Goal: Obtain resource: Obtain resource

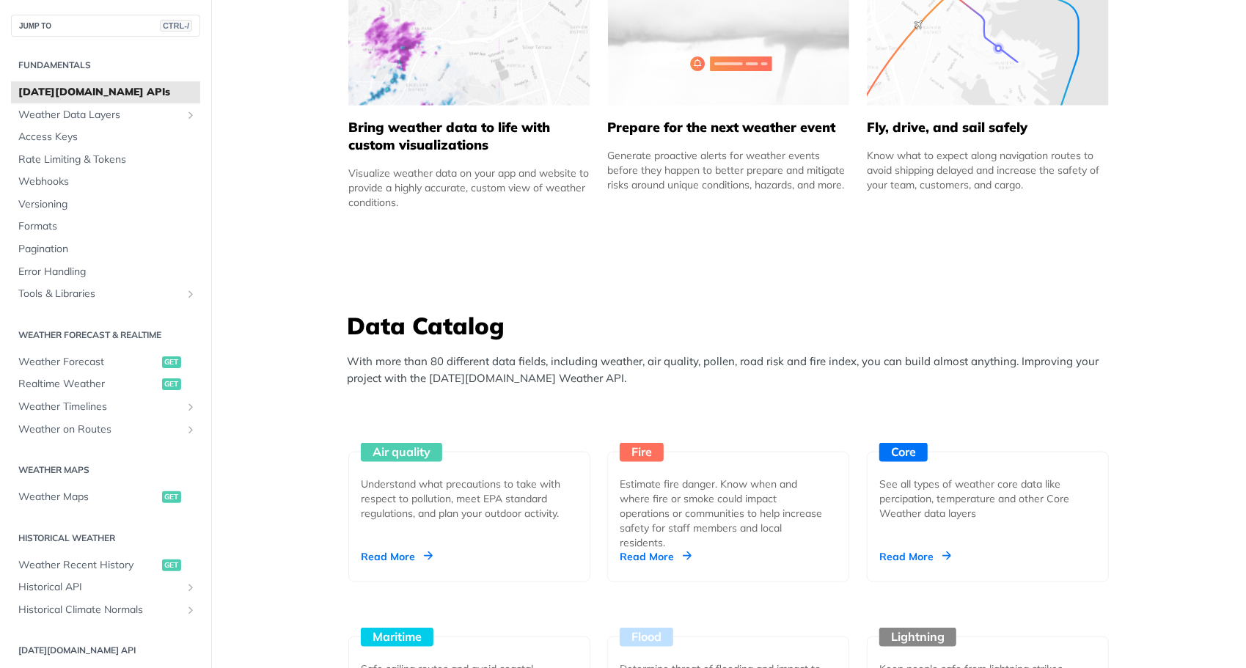
scroll to position [1003, 0]
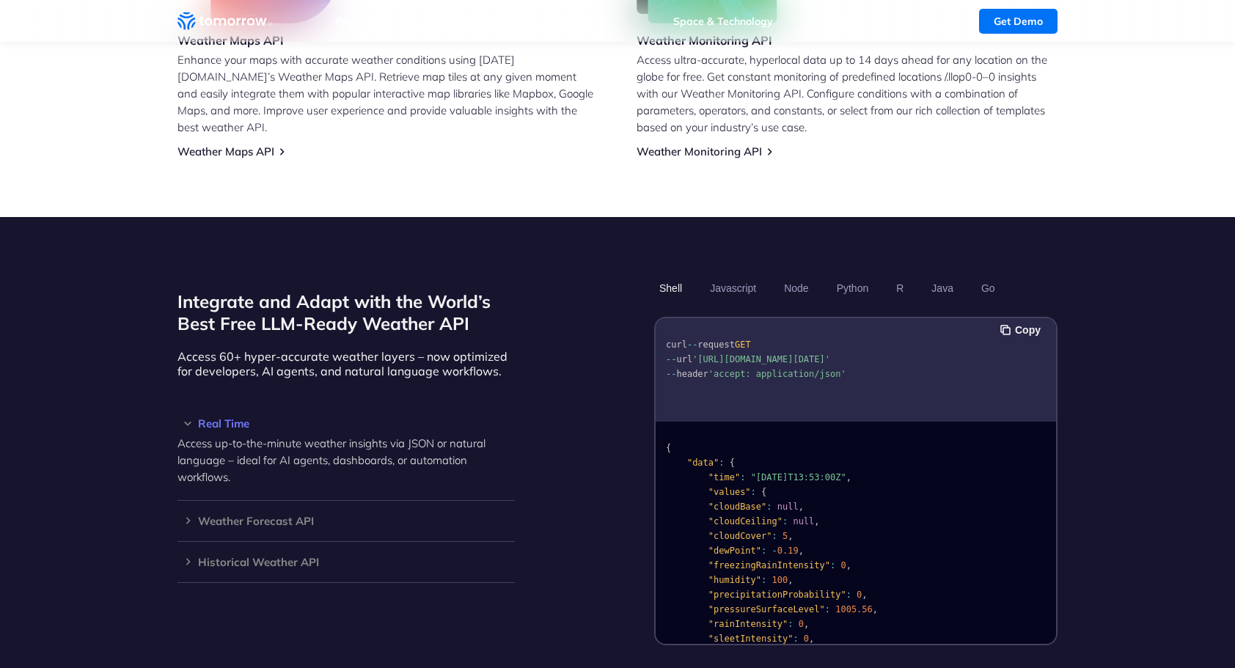
scroll to position [1047, 0]
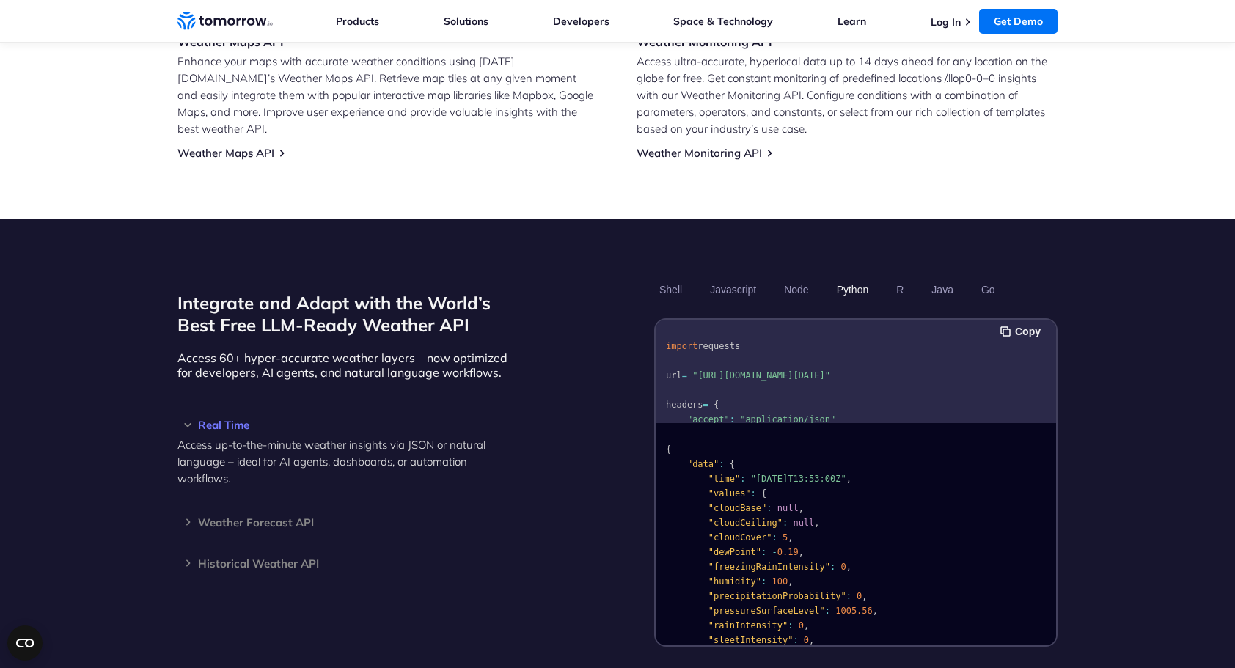
click at [699, 370] on span ""https://api.tomorrow.io/v4/weather/realtime?location=toronto&apikey=XXX"" at bounding box center [761, 375] width 138 height 10
click at [579, 289] on div "Integrate and Adapt with the World’s Best Free LLM-Ready Weather API Access 60+…" at bounding box center [617, 462] width 880 height 370
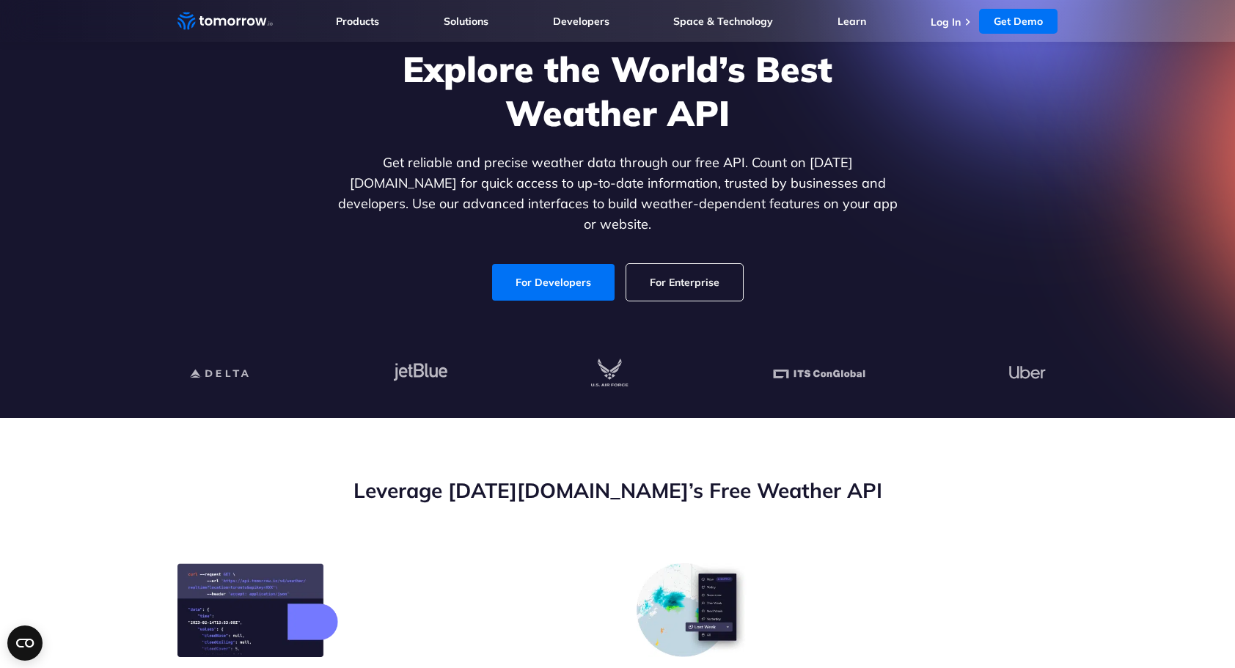
scroll to position [0, 0]
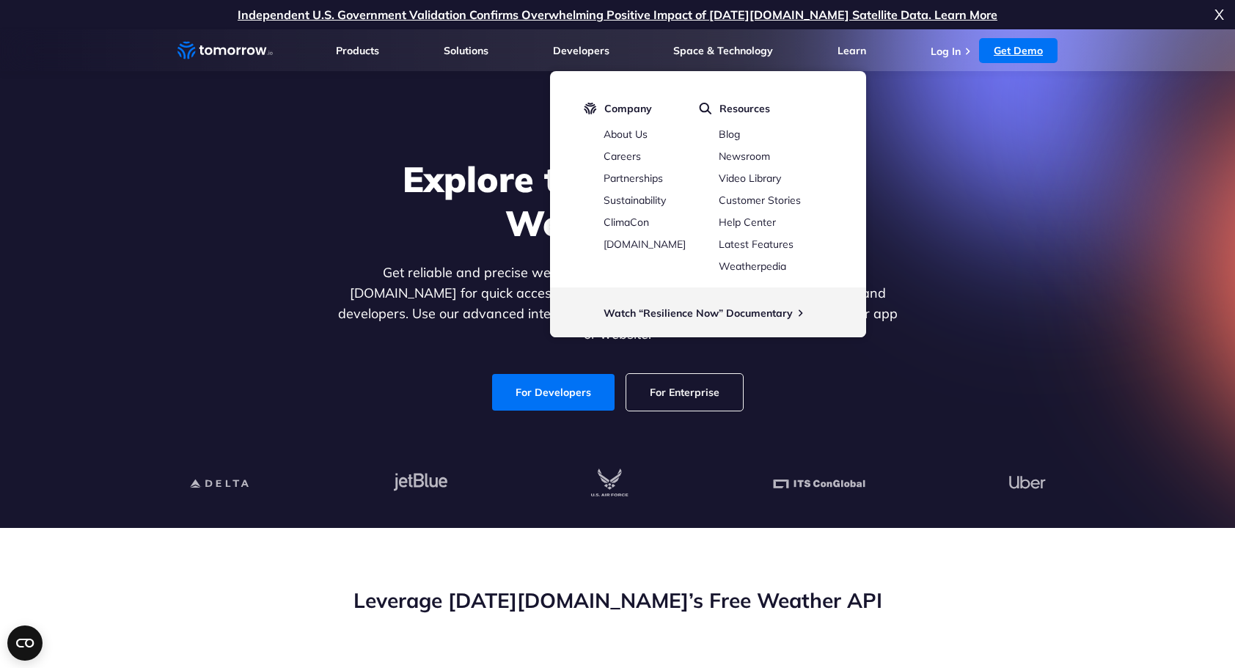
click at [1013, 53] on link "Get Demo" at bounding box center [1018, 50] width 78 height 25
